Goal: Book appointment/travel/reservation: Register for event/course

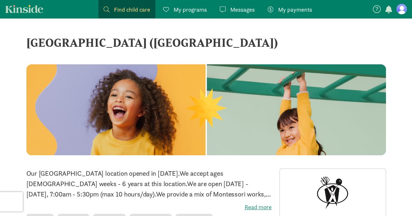
click at [402, 9] on figure at bounding box center [401, 9] width 10 height 10
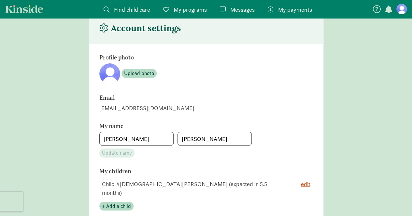
scroll to position [33, 0]
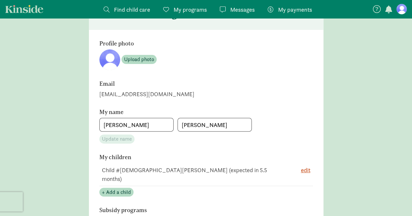
click at [280, 169] on td "Child #[DEMOGRAPHIC_DATA][PERSON_NAME] (expected in 5.5 months)" at bounding box center [296, 174] width 33 height 23
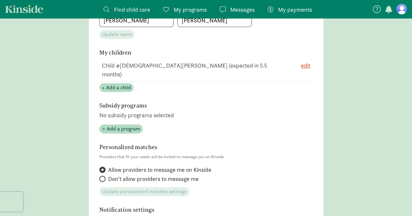
scroll to position [228, 0]
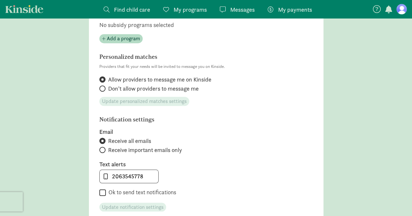
click at [142, 85] on span "Don't allow providers to message me" at bounding box center [153, 89] width 90 height 8
click at [103, 87] on input "Don't allow providers to message me" at bounding box center [101, 89] width 4 height 4
radio input "true"
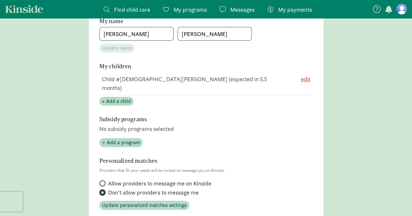
scroll to position [62, 0]
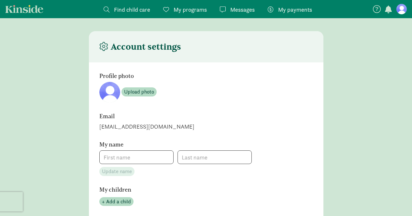
scroll to position [62, 0]
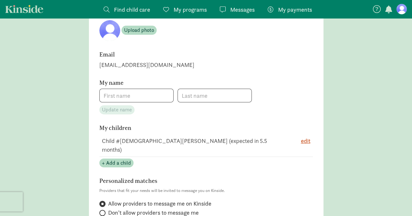
type input "[PERSON_NAME]"
type input "2063545778"
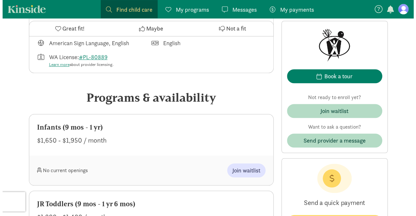
scroll to position [293, 0]
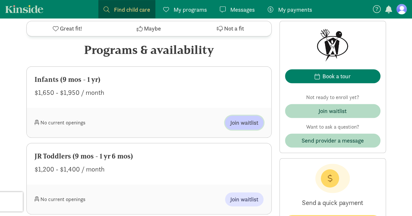
click at [241, 120] on span "Join waitlist" at bounding box center [244, 122] width 28 height 9
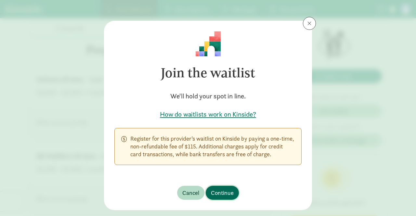
click at [229, 190] on span "Continue" at bounding box center [222, 193] width 23 height 9
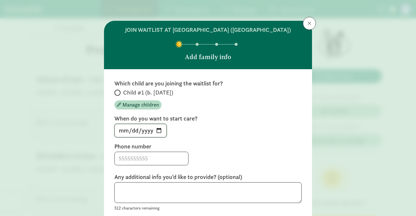
click at [157, 137] on input "[DATE]" at bounding box center [141, 130] width 52 height 13
type input "[DATE]"
click at [147, 165] on input at bounding box center [152, 158] width 74 height 13
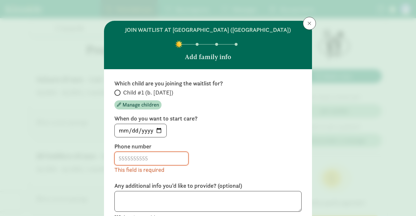
click at [126, 97] on span "Child #1 (b. [DATE])" at bounding box center [148, 93] width 50 height 8
click at [119, 95] on input "Child #1 (b. [DATE])" at bounding box center [117, 93] width 4 height 4
radio input "true"
click at [142, 165] on input at bounding box center [152, 158] width 74 height 13
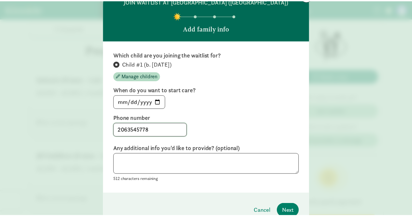
scroll to position [65, 0]
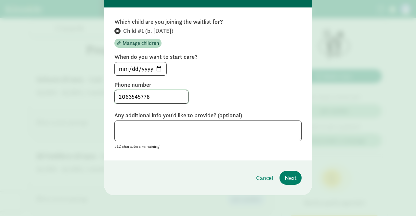
type input "2063545778"
click at [164, 139] on textarea at bounding box center [208, 131] width 187 height 21
click at [189, 133] on textarea at bounding box center [208, 131] width 187 height 21
click at [289, 181] on span "Next" at bounding box center [291, 178] width 12 height 9
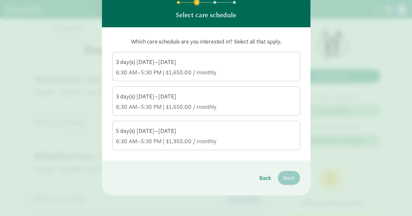
scroll to position [49, 0]
click at [143, 70] on div "6:30 AM–5:30 PM | $1,650.00 / monthly" at bounding box center [206, 73] width 180 height 8
click at [0, 0] on input "3 day(s) [DATE]–[DATE] 6:30 AM–5:30 PM | $1,650.00 / monthly" at bounding box center [0, 0] width 0 height 0
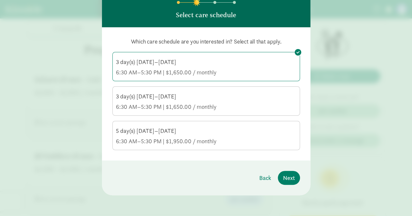
click at [133, 135] on div "5 day(s) [DATE]–[DATE] 6:30 AM–5:30 PM | $1,950.00 / monthly" at bounding box center [206, 136] width 180 height 18
click at [0, 0] on input "5 day(s) [DATE]–[DATE] 6:30 AM–5:30 PM | $1,950.00 / monthly" at bounding box center [0, 0] width 0 height 0
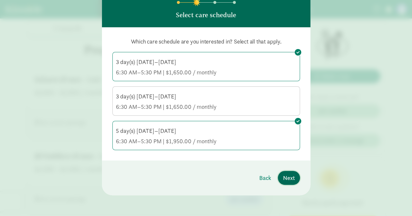
click at [290, 177] on span "Next" at bounding box center [289, 178] width 12 height 9
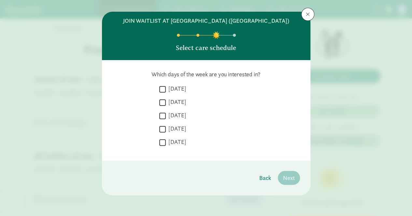
scroll to position [17, 0]
click at [170, 87] on label "[DATE]" at bounding box center [176, 89] width 20 height 8
click at [166, 87] on input "[DATE]" at bounding box center [162, 89] width 7 height 9
checkbox input "true"
click at [170, 102] on label "[DATE]" at bounding box center [176, 102] width 20 height 8
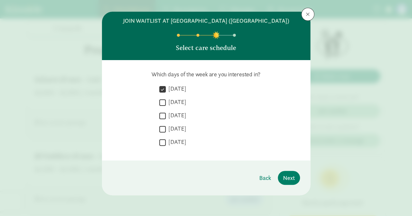
click at [166, 102] on input "[DATE]" at bounding box center [162, 102] width 7 height 9
checkbox input "true"
click at [174, 111] on div " [DATE]  [DATE]  [DATE]  [DATE]  [DATE]" at bounding box center [229, 117] width 141 height 65
click at [174, 115] on label "[DATE]" at bounding box center [176, 116] width 20 height 8
click at [166, 115] on input "[DATE]" at bounding box center [162, 116] width 7 height 9
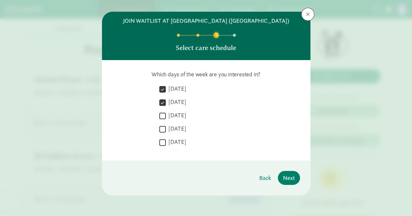
checkbox input "true"
click at [174, 128] on label "[DATE]" at bounding box center [176, 129] width 20 height 8
click at [166, 128] on input "[DATE]" at bounding box center [162, 129] width 7 height 9
checkbox input "true"
click at [171, 145] on label "[DATE]" at bounding box center [176, 142] width 20 height 8
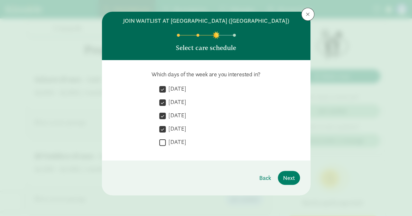
click at [166, 145] on input "[DATE]" at bounding box center [162, 142] width 7 height 9
checkbox input "true"
click at [287, 182] on span "Next" at bounding box center [289, 178] width 12 height 9
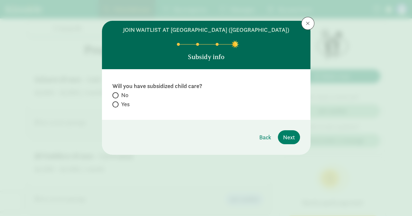
drag, startPoint x: 123, startPoint y: 102, endPoint x: 321, endPoint y: -15, distance: 230.4
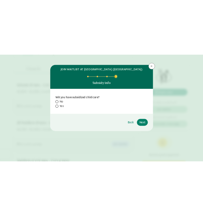
scroll to position [275, 0]
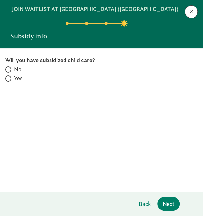
click at [17, 73] on span "No" at bounding box center [17, 69] width 7 height 8
click at [9, 72] on input "No" at bounding box center [7, 69] width 4 height 4
radio input "true"
click at [171, 202] on span "Next" at bounding box center [168, 203] width 12 height 9
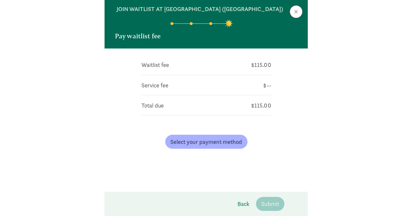
scroll to position [293, 0]
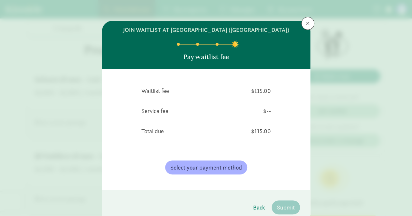
click at [197, 165] on div "Select your payment method" at bounding box center [206, 167] width 130 height 24
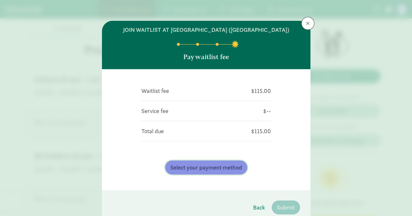
click at [196, 171] on span "Select your payment method" at bounding box center [206, 167] width 72 height 9
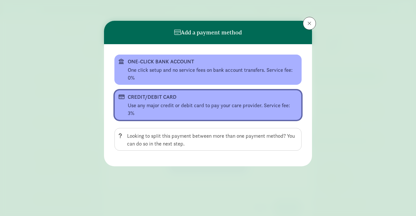
click at [205, 104] on div "Use any major credit or debit card to pay your care provider. Service fee: 3%" at bounding box center [213, 110] width 170 height 16
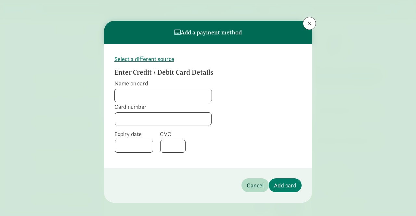
click at [146, 98] on input "Name on card" at bounding box center [163, 95] width 97 height 13
type input "[PERSON_NAME]"
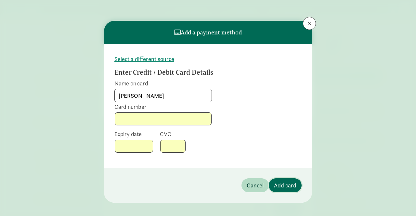
click at [289, 183] on span "Add card" at bounding box center [285, 185] width 22 height 9
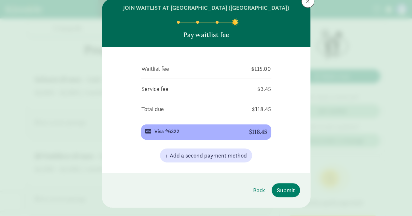
scroll to position [42, 0]
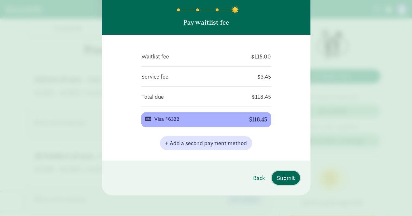
click at [290, 179] on span "Submit" at bounding box center [286, 178] width 18 height 9
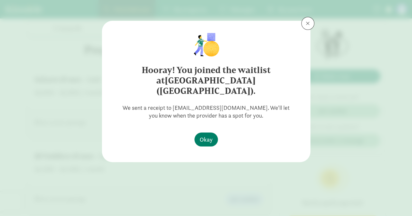
scroll to position [0, 0]
click at [211, 135] on span "Okay" at bounding box center [205, 139] width 13 height 9
